Goal: Information Seeking & Learning: Learn about a topic

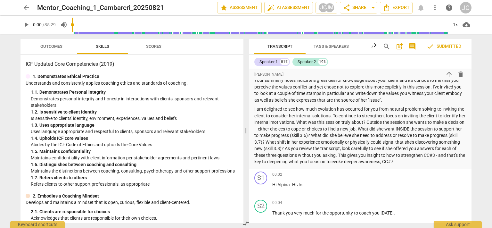
scroll to position [130, 0]
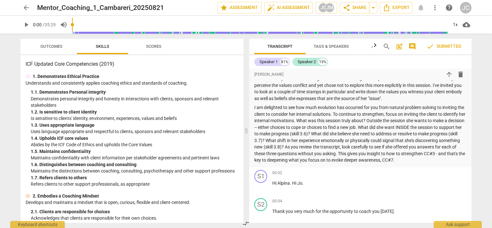
click at [483, 145] on div "arrow_back Mentor_Coaching_1_Cambareri_20250821 edit star Assessment auto_fix_h…" at bounding box center [246, 114] width 492 height 228
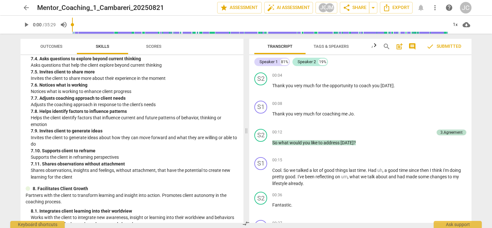
scroll to position [1009, 0]
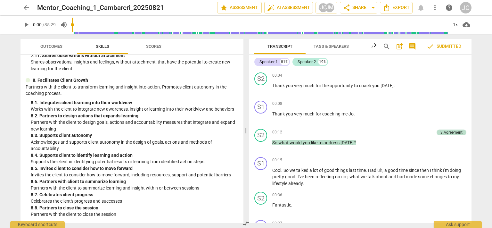
drag, startPoint x: 198, startPoint y: 50, endPoint x: 48, endPoint y: 45, distance: 149.4
click at [48, 45] on div "Outcomes Skills Scores" at bounding box center [132, 46] width 213 height 15
click at [48, 45] on span "Outcomes" at bounding box center [51, 46] width 22 height 5
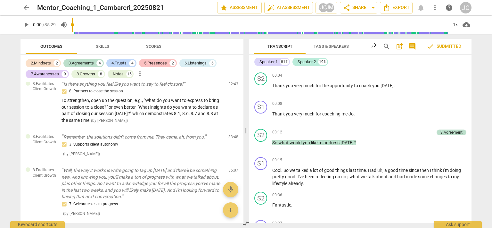
scroll to position [2335, 0]
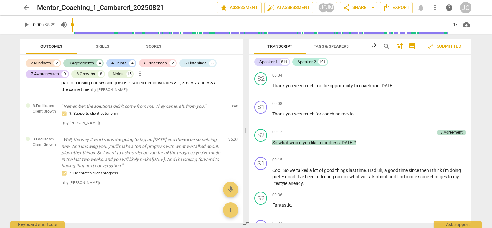
click at [153, 49] on span "Scores" at bounding box center [153, 46] width 15 height 5
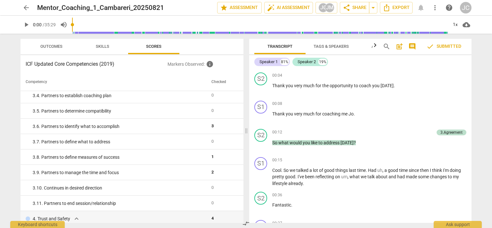
scroll to position [326, 0]
click at [327, 46] on span "Tags & Speakers" at bounding box center [331, 46] width 35 height 5
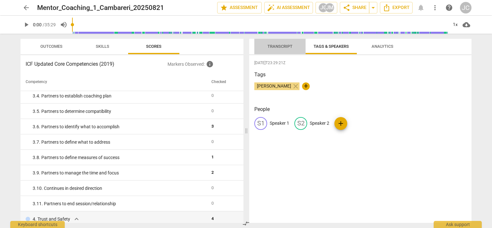
click at [281, 46] on span "Transcript" at bounding box center [280, 46] width 25 height 5
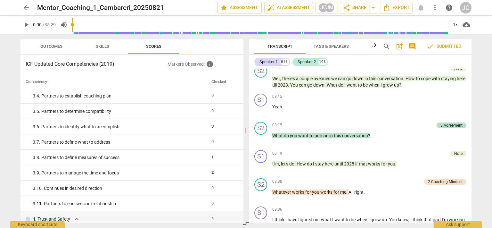
scroll to position [990, 0]
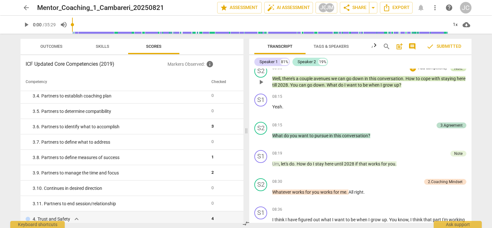
click at [456, 71] on div "Note" at bounding box center [458, 68] width 8 height 6
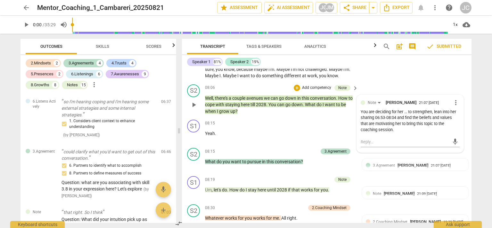
scroll to position [318, 0]
click at [476, 110] on div "Transcript Tags & Speakers Analytics search post_add comment check Submitted Sp…" at bounding box center [327, 131] width 297 height 194
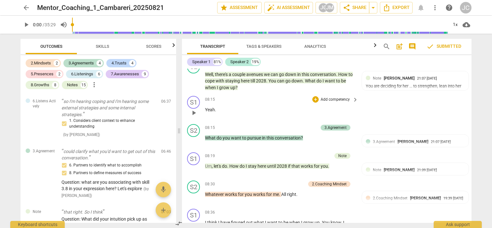
scroll to position [1095, 0]
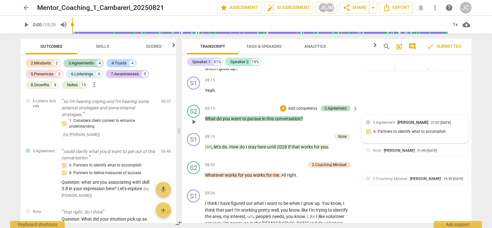
click at [421, 125] on span "[PERSON_NAME]" at bounding box center [413, 122] width 31 height 5
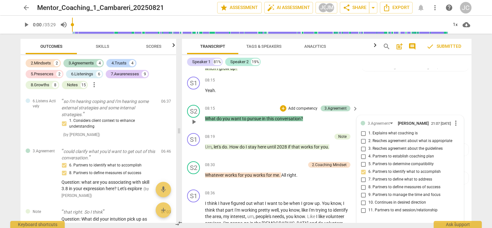
scroll to position [1187, 0]
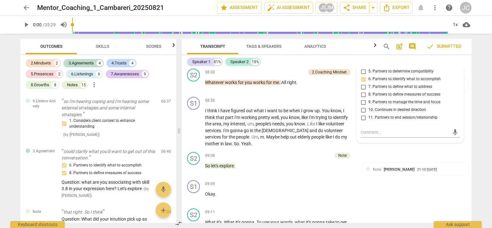
click at [483, 124] on div "arrow_back Mentor_Coaching_1_Cambareri_20250821 edit star Assessment auto_fix_h…" at bounding box center [246, 114] width 492 height 228
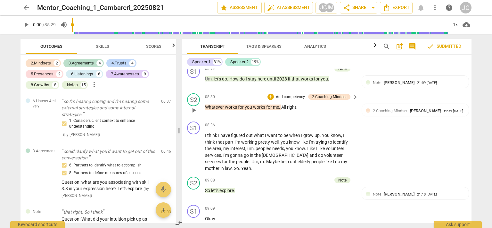
scroll to position [1154, 0]
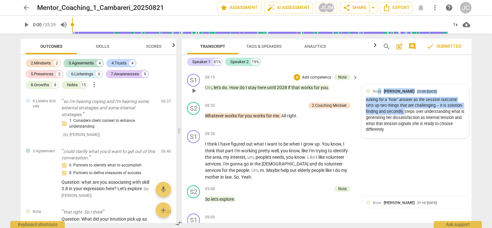
drag, startPoint x: 376, startPoint y: 102, endPoint x: 406, endPoint y: 122, distance: 35.5
click at [406, 94] on div "Note [PERSON_NAME]" at bounding box center [395, 91] width 44 height 6
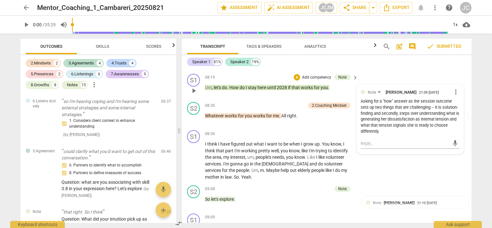
click at [413, 135] on div "Asking for a "how" answer as the session outcome sets up two things that are ch…" at bounding box center [410, 116] width 99 height 36
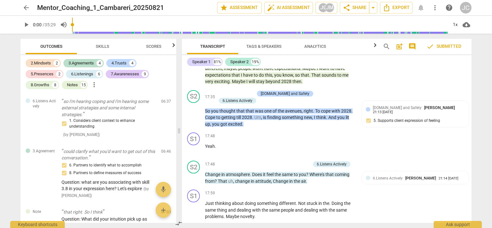
scroll to position [2414, 0]
